Goal: Task Accomplishment & Management: Complete application form

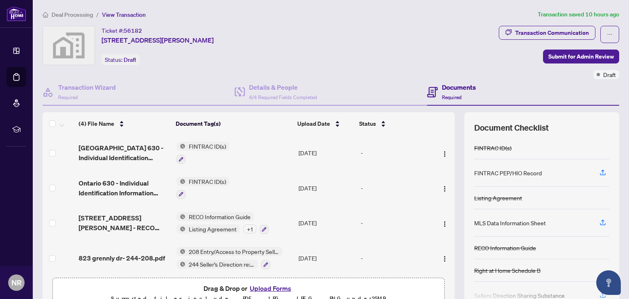
click at [272, 290] on button "Upload Forms" at bounding box center [270, 288] width 46 height 11
click at [256, 67] on div "Ticket #: 56182 [STREET_ADDRESS][PERSON_NAME] Status: Draft" at bounding box center [269, 52] width 456 height 53
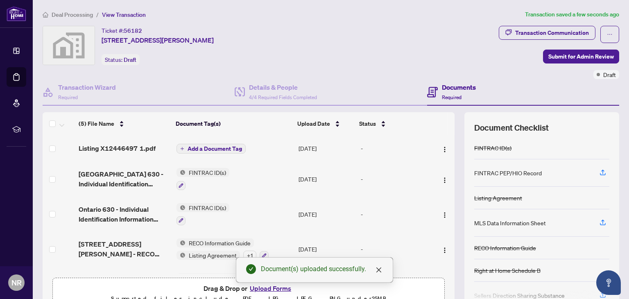
click at [205, 146] on span "Add a Document Tag" at bounding box center [215, 149] width 54 height 6
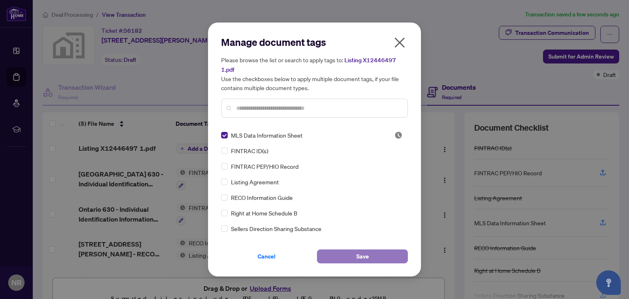
click at [340, 253] on button "Save" at bounding box center [362, 256] width 91 height 14
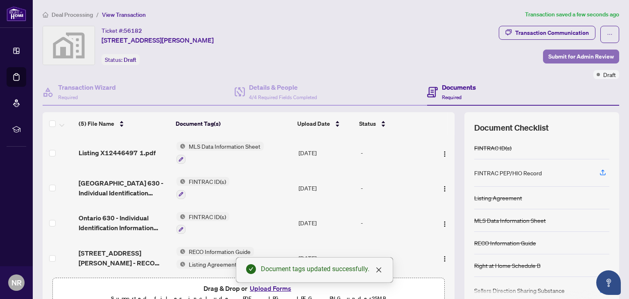
click at [558, 54] on span "Submit for Admin Review" at bounding box center [581, 56] width 66 height 13
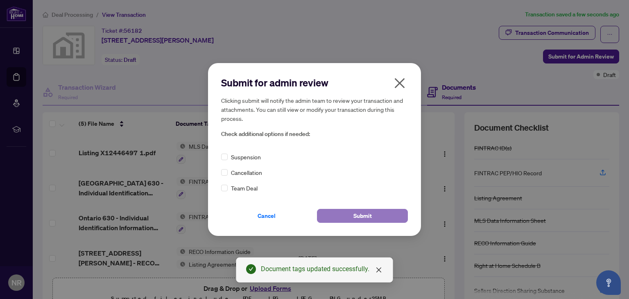
click at [364, 214] on span "Submit" at bounding box center [362, 215] width 18 height 13
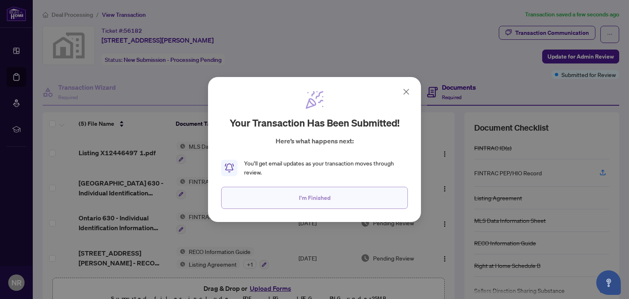
click at [292, 197] on button "I'm Finished" at bounding box center [314, 198] width 187 height 22
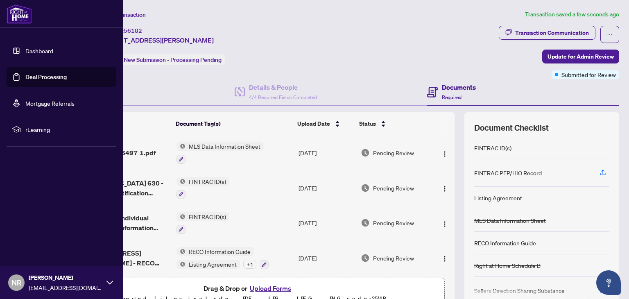
click at [25, 75] on link "Deal Processing" at bounding box center [45, 76] width 41 height 7
